Goal: Task Accomplishment & Management: Manage account settings

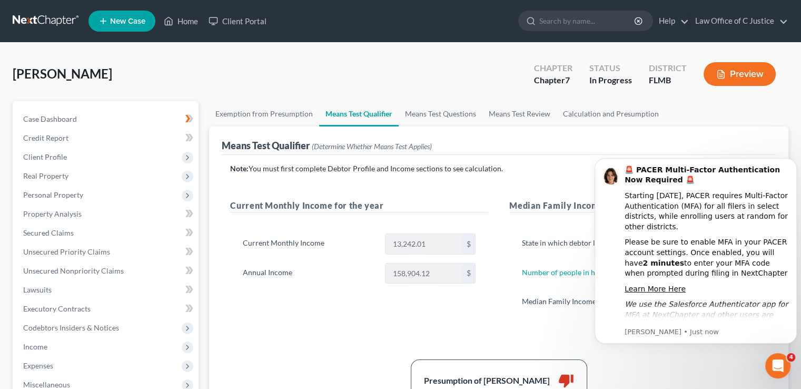
click at [62, 19] on link at bounding box center [46, 21] width 67 height 19
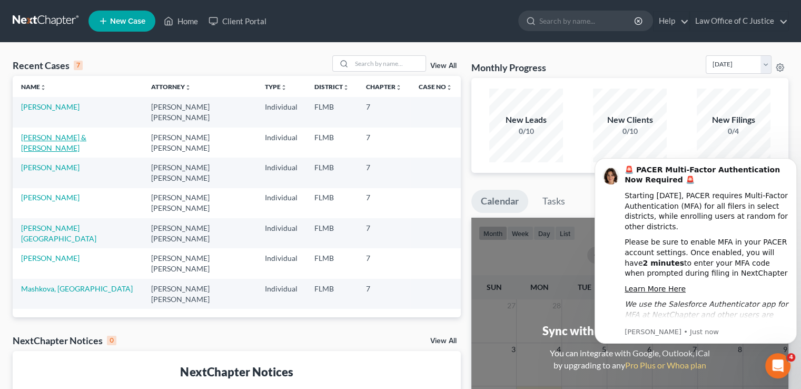
click at [62, 135] on link "[PERSON_NAME] & [PERSON_NAME]" at bounding box center [53, 142] width 65 height 19
select select "3"
select select "1"
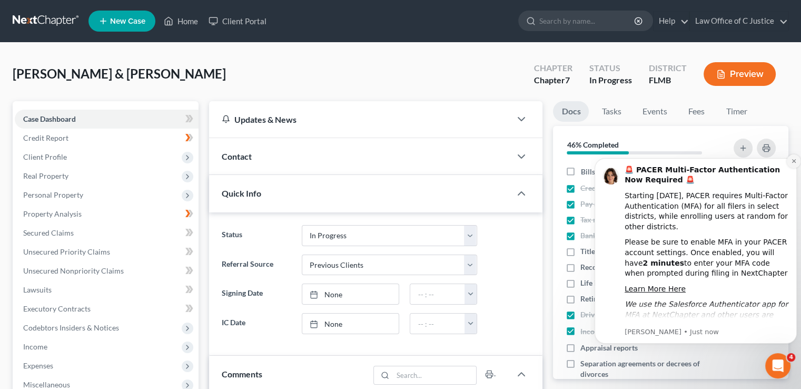
click at [791, 164] on button "Dismiss notification" at bounding box center [794, 161] width 14 height 14
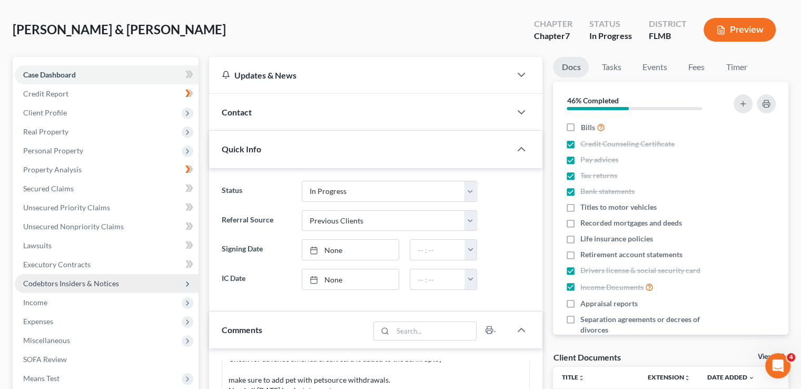
scroll to position [45, 0]
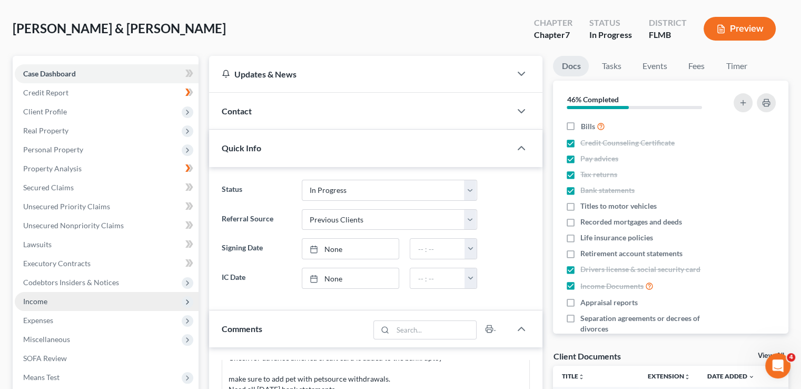
click at [86, 307] on span "Income" at bounding box center [107, 301] width 184 height 19
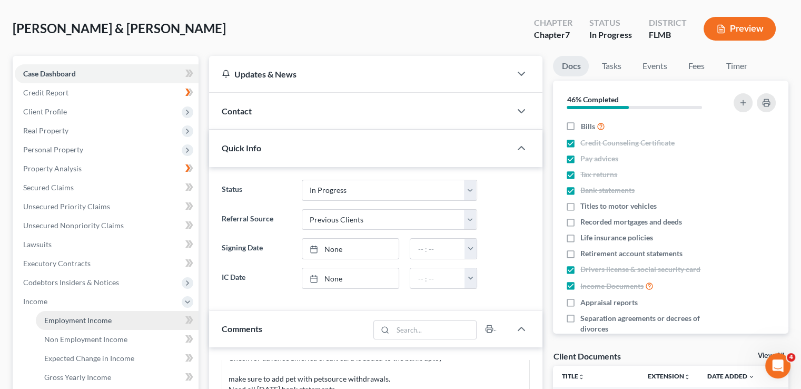
click at [74, 325] on link "Employment Income" at bounding box center [117, 320] width 163 height 19
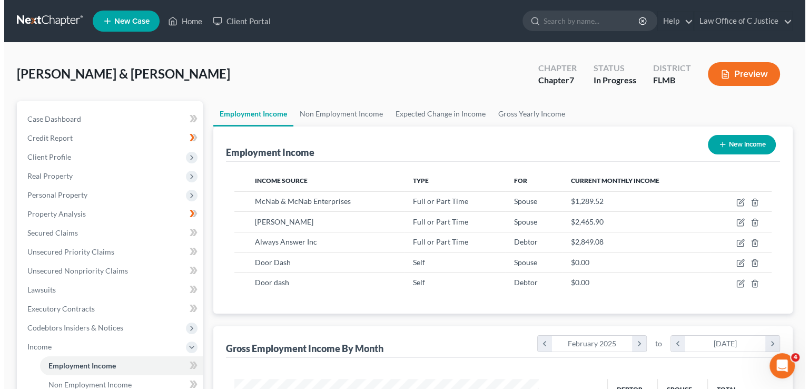
scroll to position [187, 325]
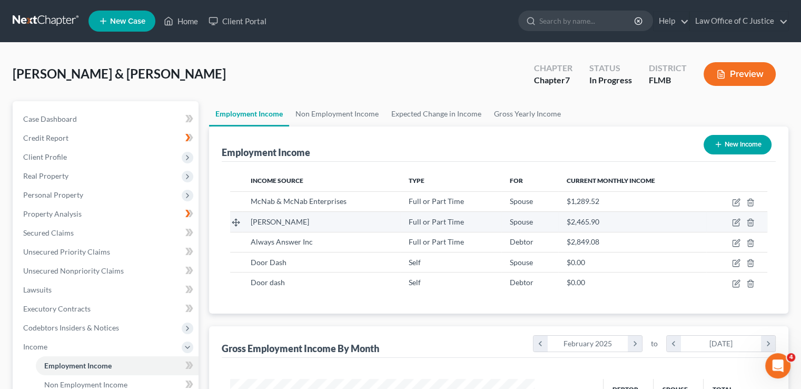
click at [712, 226] on td at bounding box center [736, 222] width 61 height 20
click at [734, 222] on icon "button" at bounding box center [736, 222] width 8 height 8
select select "0"
select select "9"
select select "1"
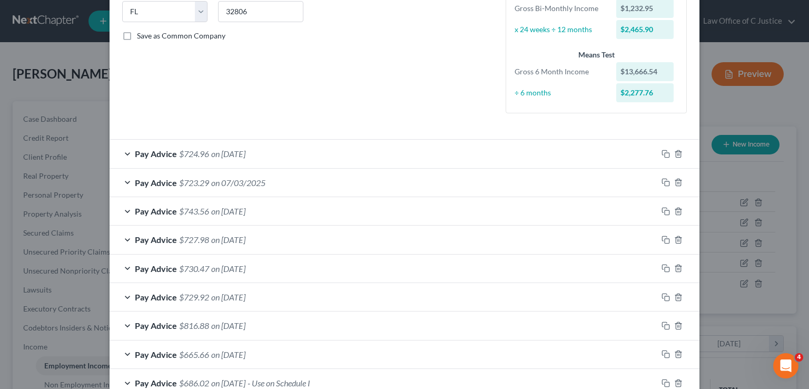
scroll to position [215, 0]
click at [661, 156] on icon "button" at bounding box center [665, 155] width 8 height 8
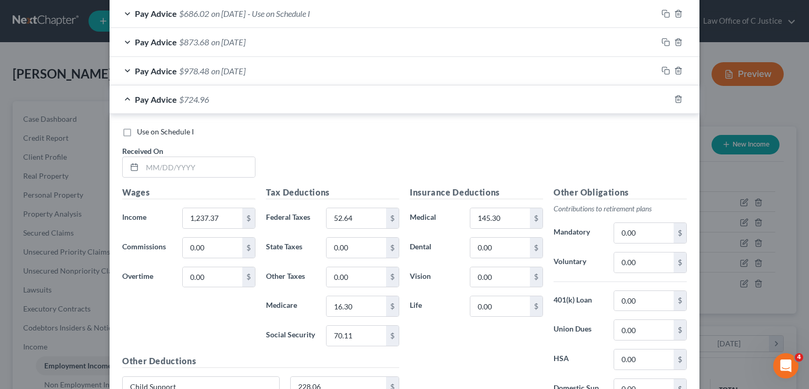
scroll to position [588, 0]
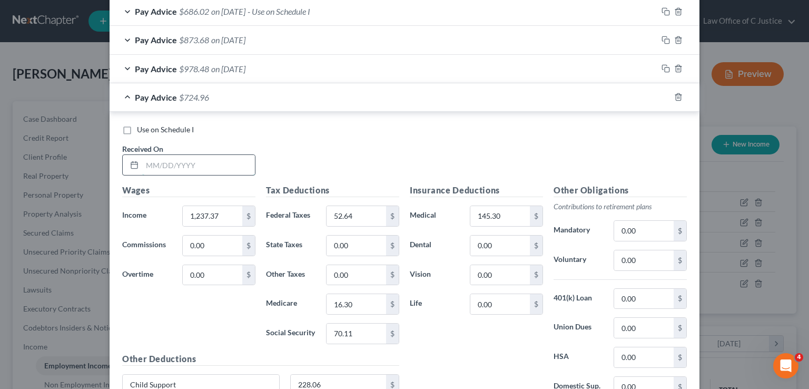
click at [202, 163] on input "text" at bounding box center [198, 165] width 113 height 20
click at [378, 174] on div "Use on Schedule I Received On *" at bounding box center [404, 154] width 575 height 60
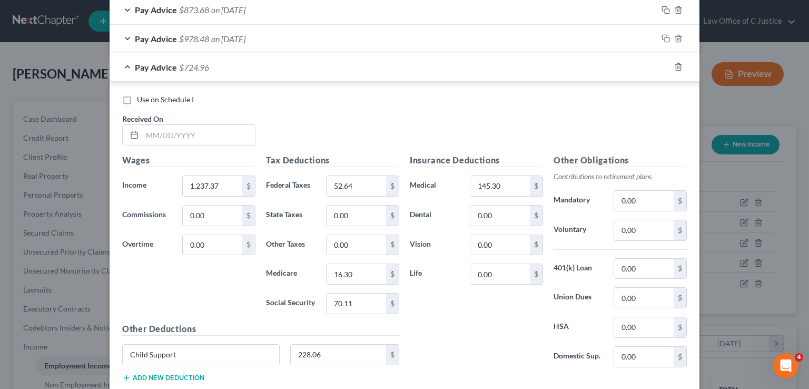
scroll to position [617, 0]
click at [194, 183] on input "1,237.37" at bounding box center [213, 186] width 60 height 20
type input "1,262.48"
